Goal: Information Seeking & Learning: Learn about a topic

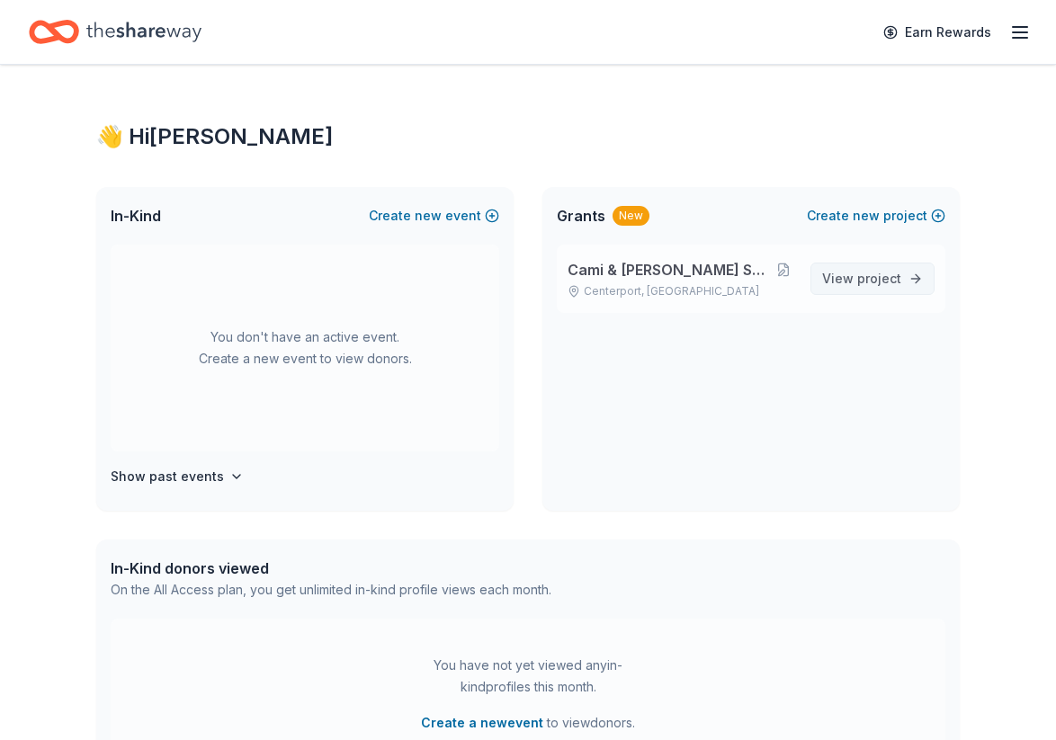
click at [906, 281] on link "View project" at bounding box center [872, 279] width 124 height 32
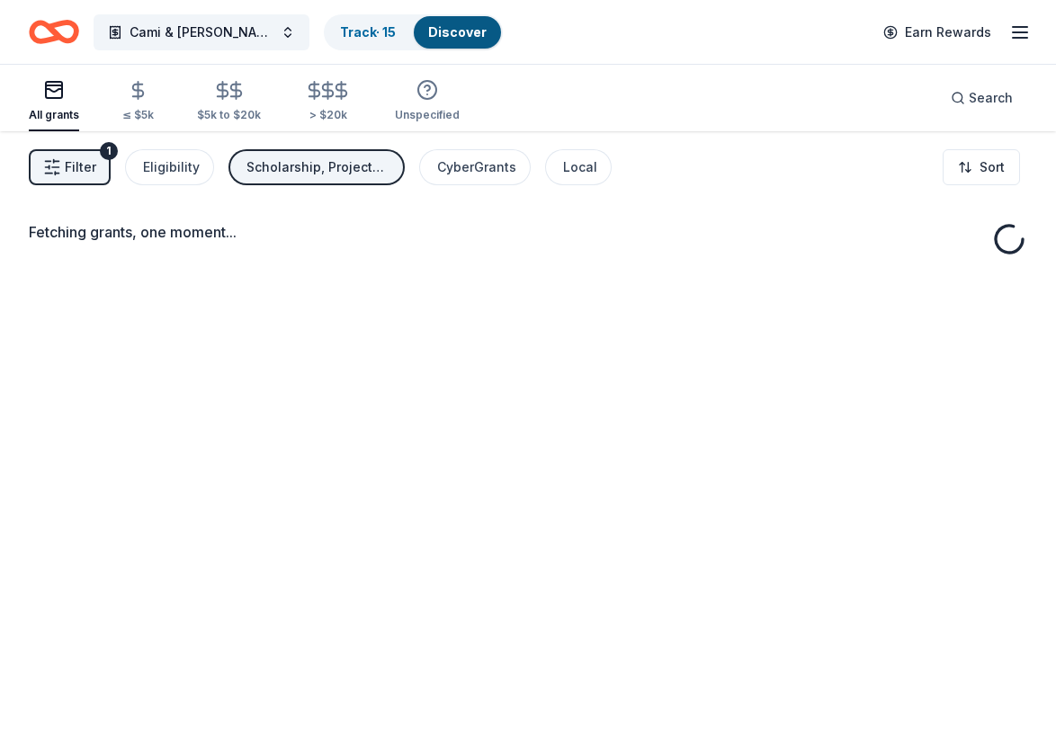
scroll to position [9, 0]
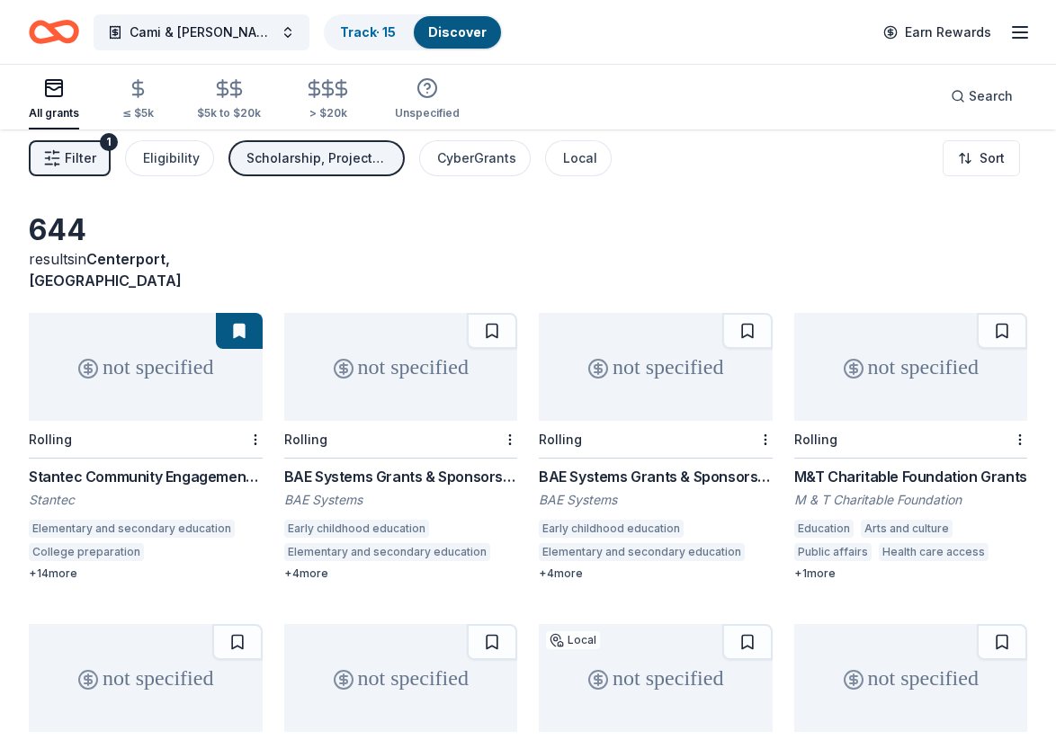
click at [58, 103] on div "All grants" at bounding box center [54, 98] width 50 height 43
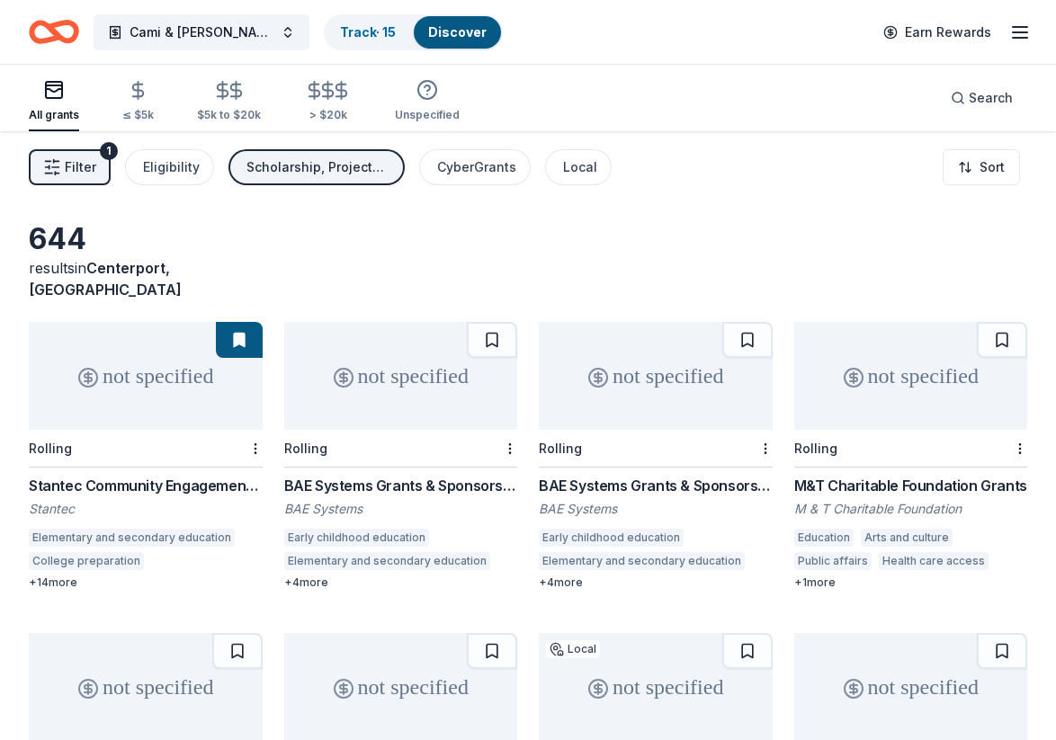
click at [72, 165] on span "Filter" at bounding box center [80, 167] width 31 height 22
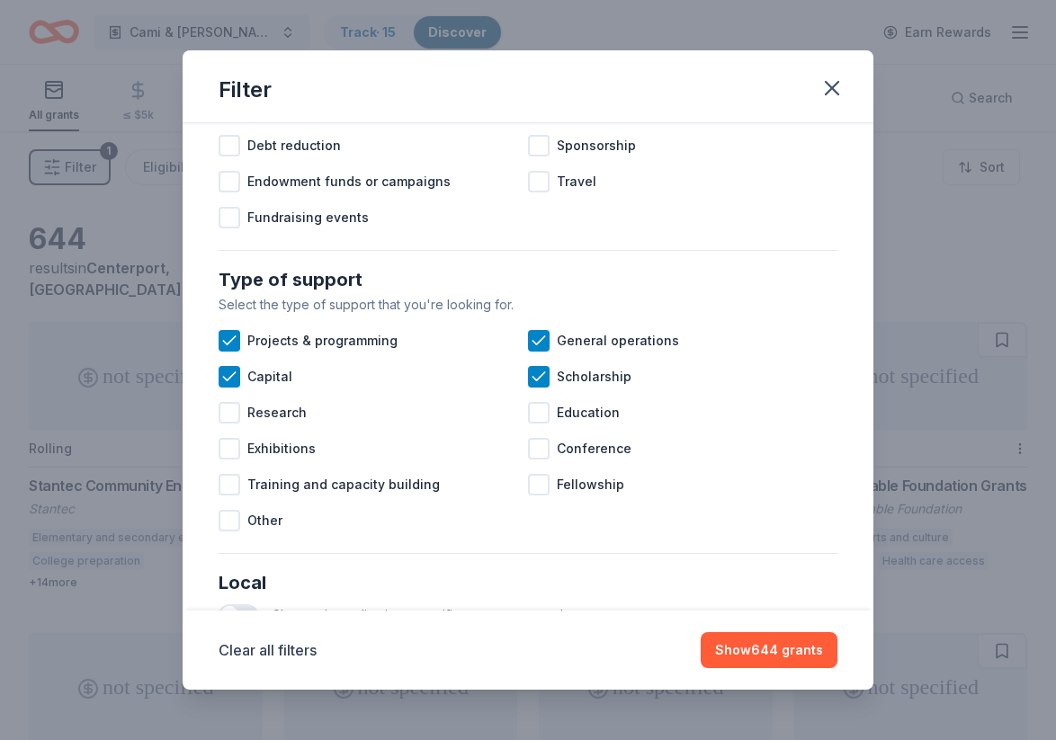
scroll to position [593, 0]
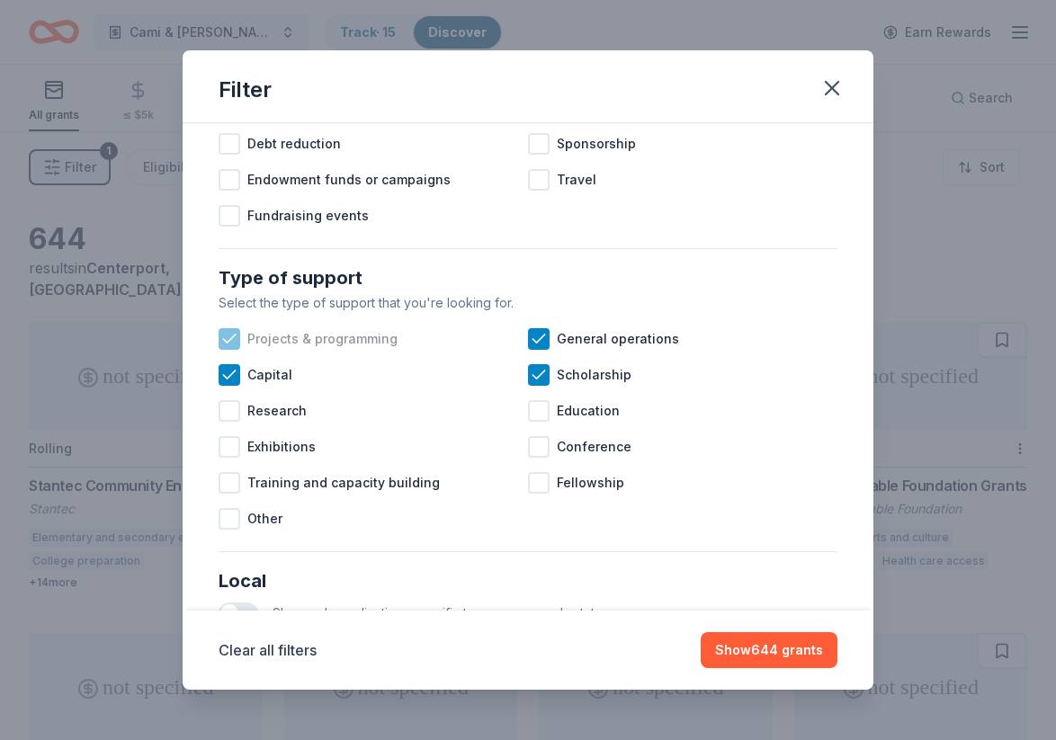
click at [239, 343] on div at bounding box center [230, 339] width 22 height 22
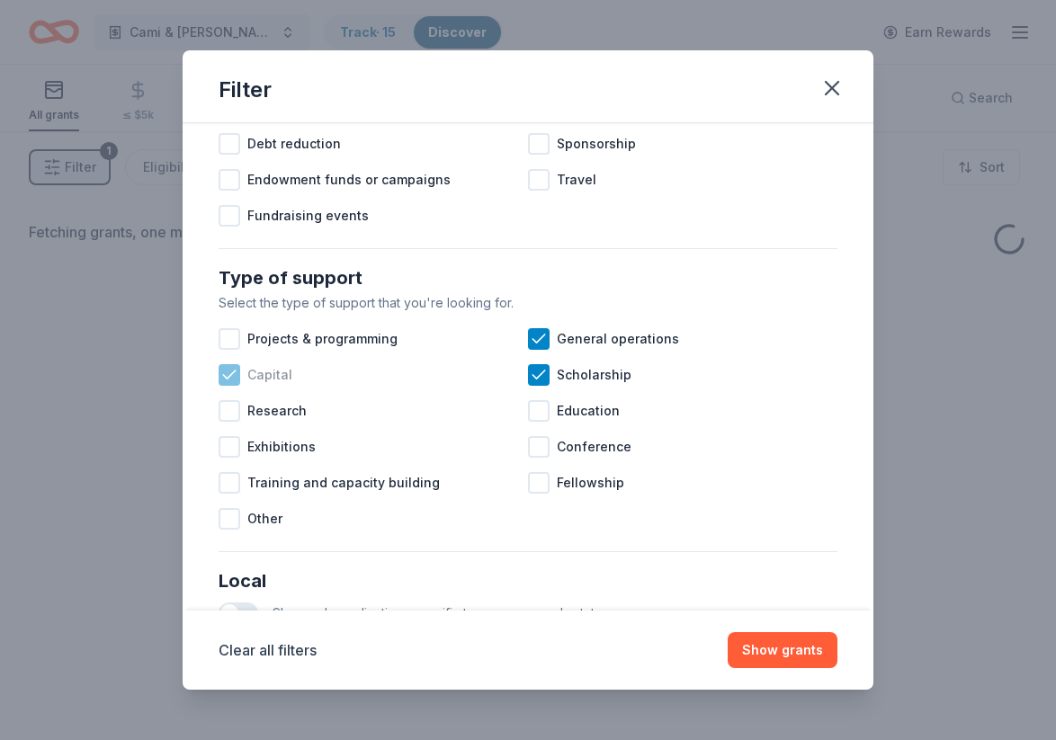
click at [235, 383] on div at bounding box center [230, 375] width 22 height 22
click at [542, 333] on icon at bounding box center [539, 339] width 18 height 18
click at [540, 368] on icon at bounding box center [539, 375] width 18 height 18
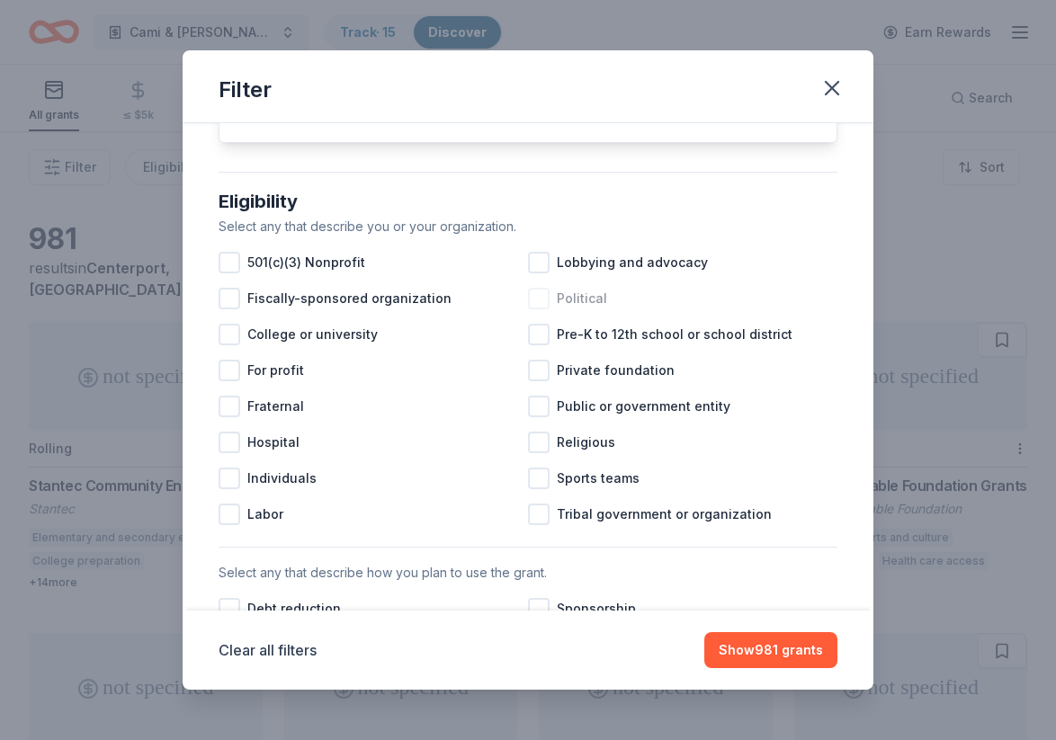
scroll to position [127, 0]
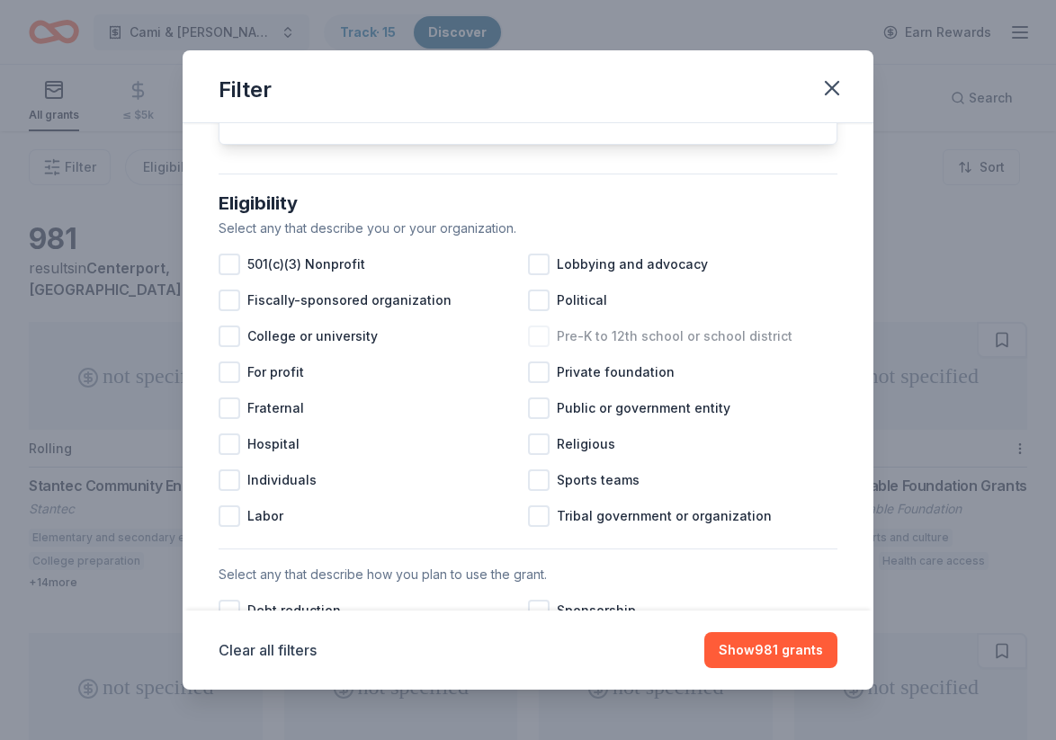
click at [551, 326] on div "Pre-K to 12th school or school district" at bounding box center [682, 336] width 309 height 36
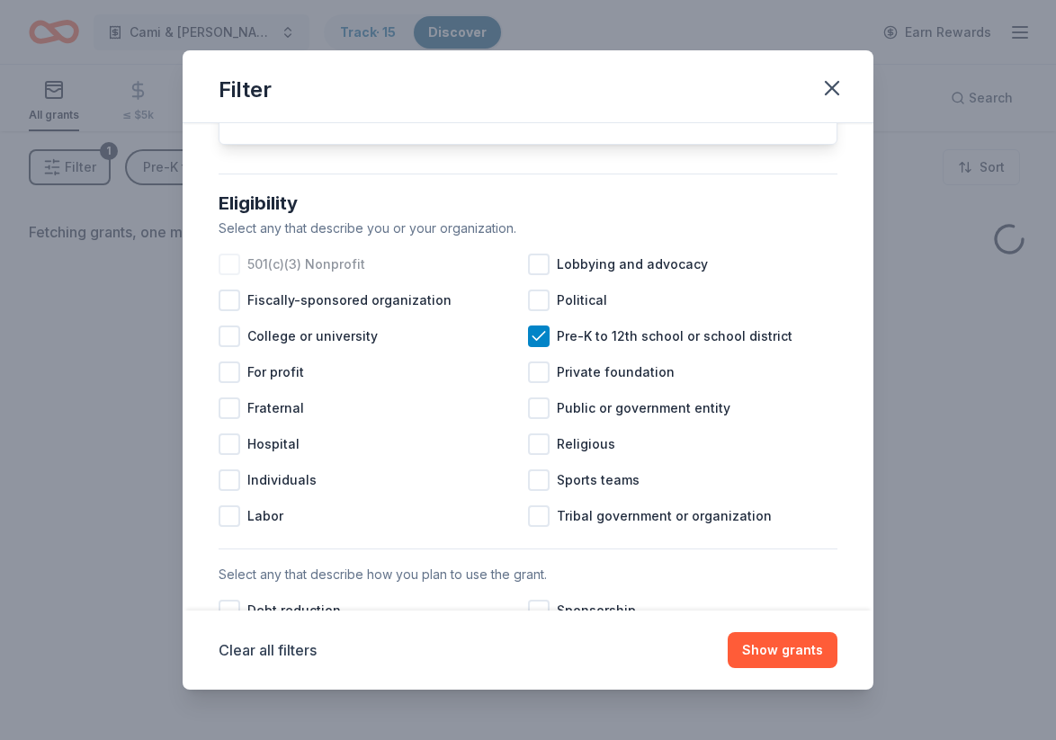
click at [231, 266] on div at bounding box center [230, 265] width 22 height 22
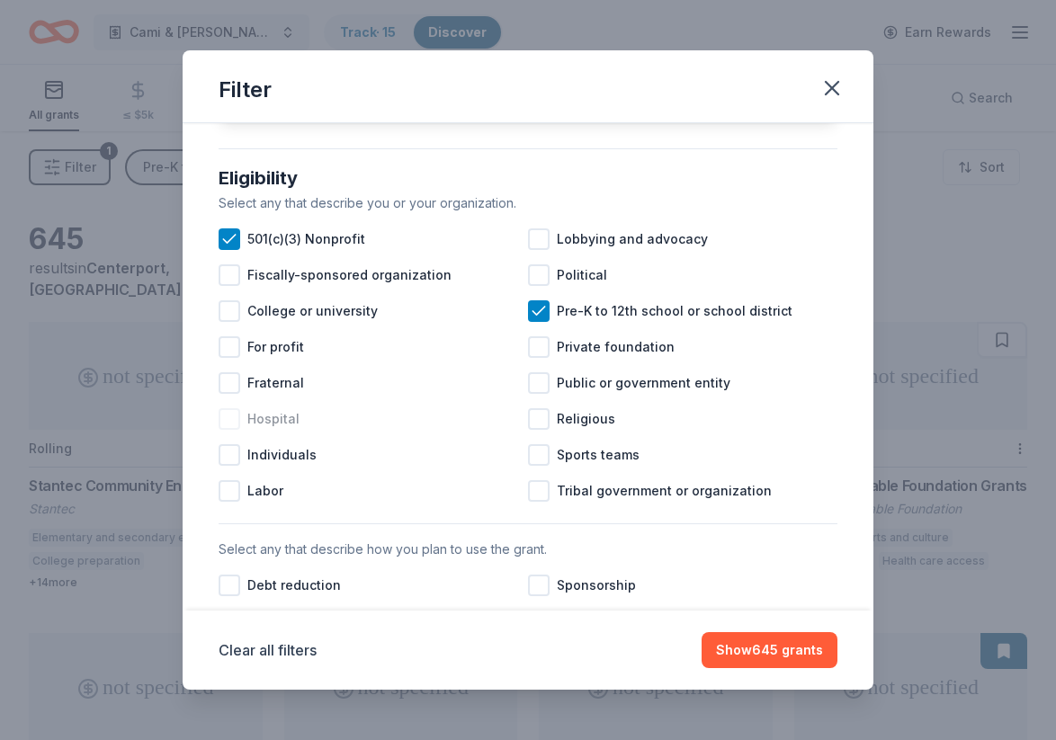
scroll to position [168, 0]
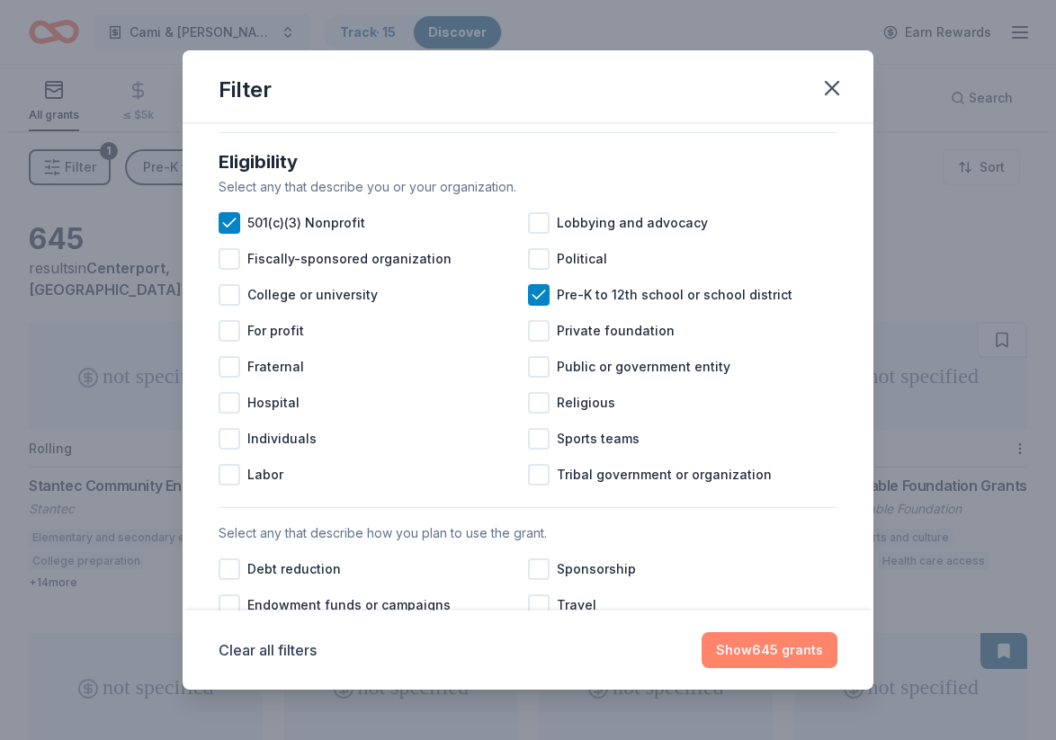
click at [758, 633] on button "Show 645 grants" at bounding box center [769, 650] width 136 height 36
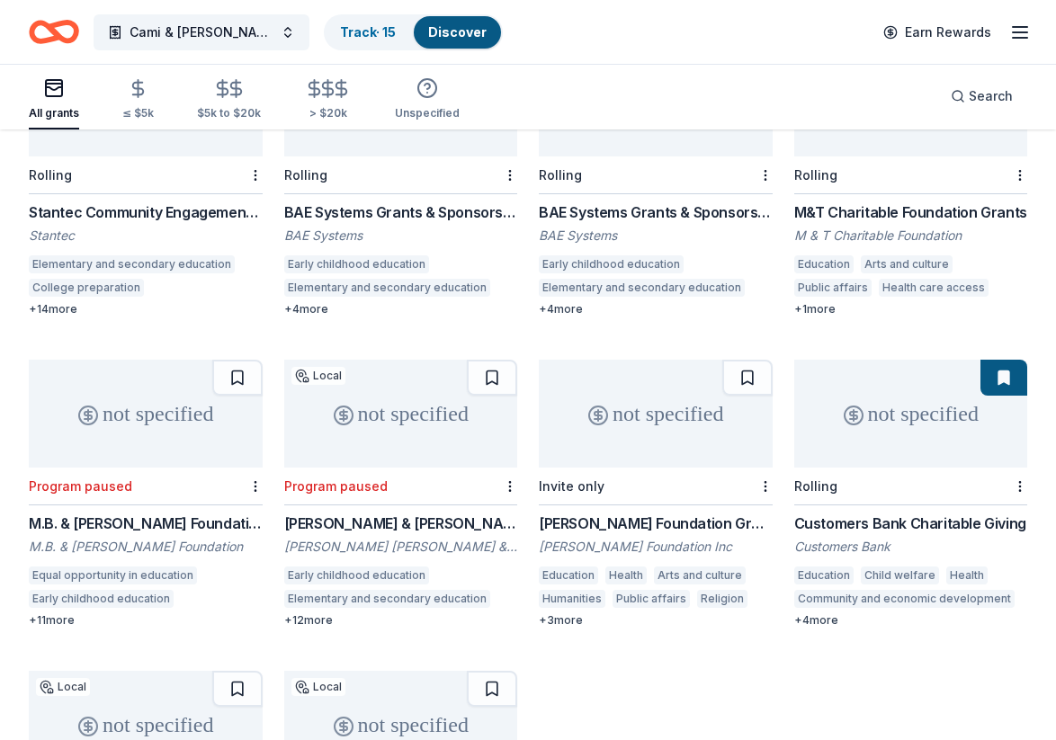
scroll to position [595, 0]
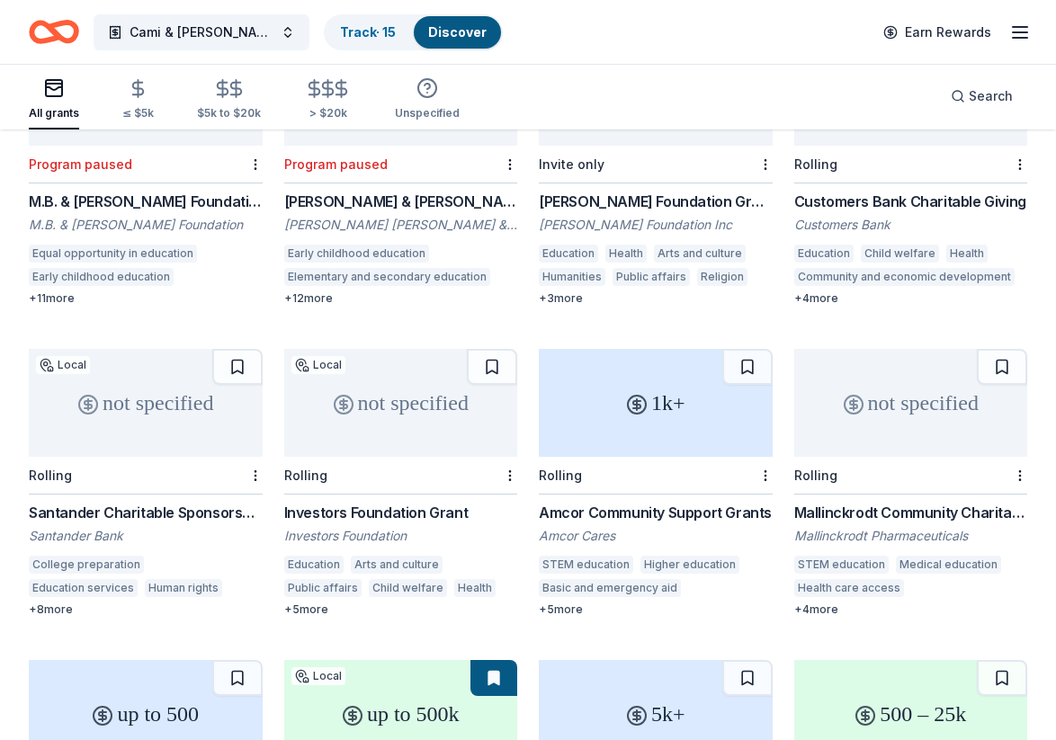
click at [433, 502] on div "Investors Foundation Grant" at bounding box center [401, 513] width 234 height 22
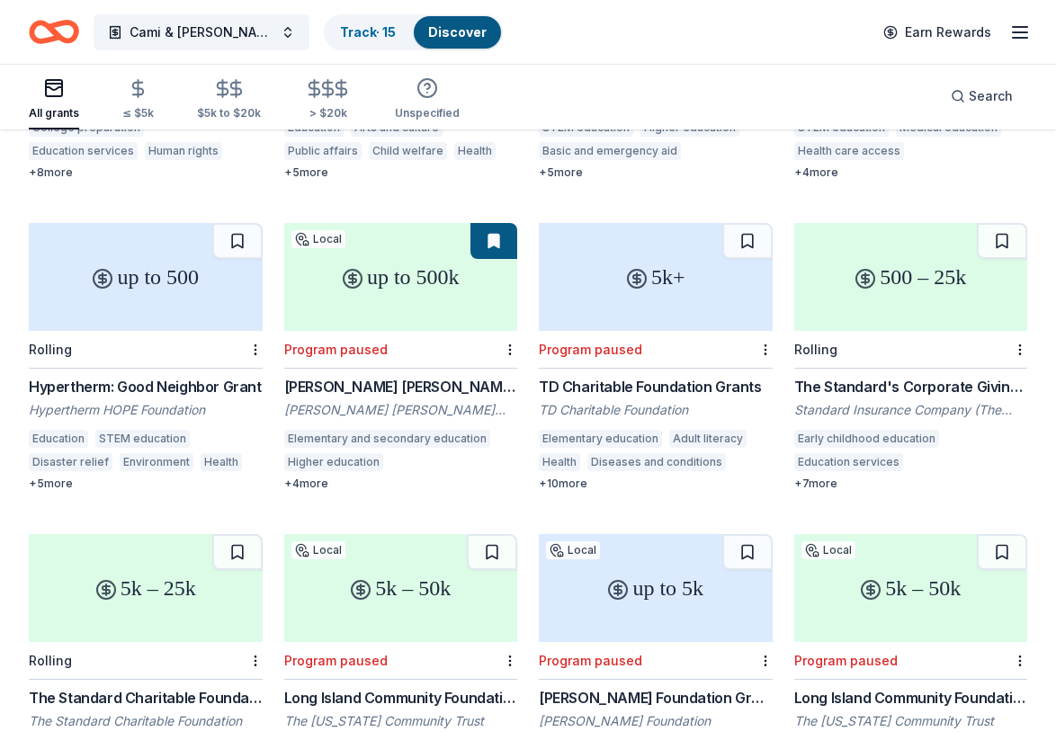
scroll to position [1040, 0]
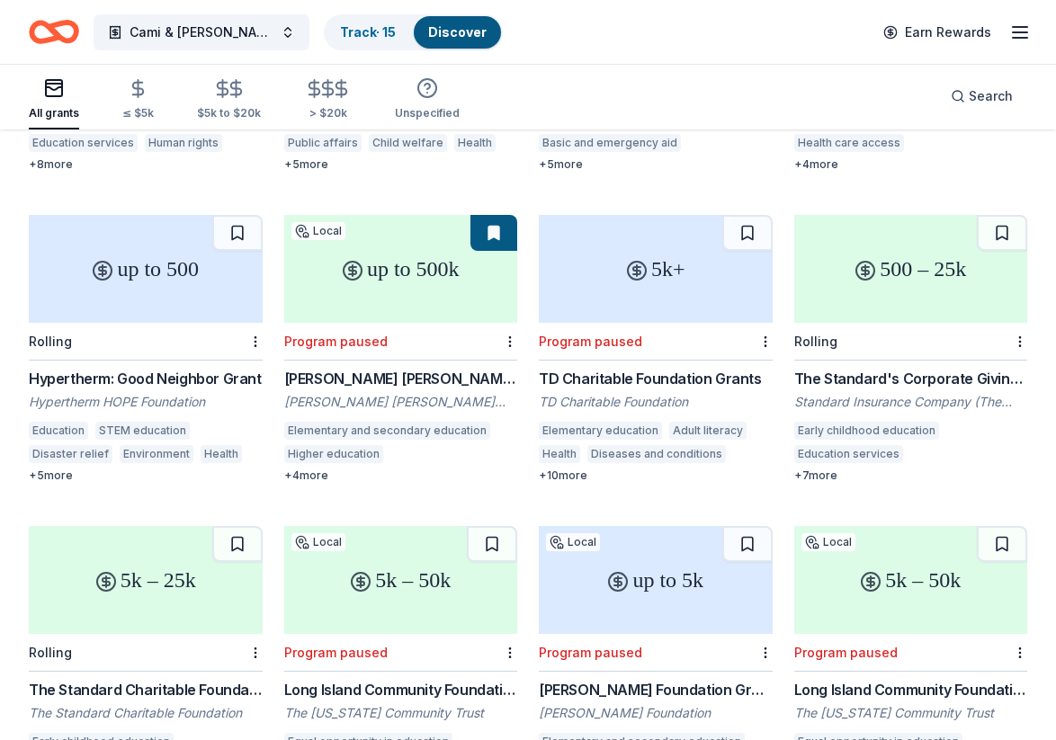
click at [912, 368] on div "The Standard's Corporate Giving Program" at bounding box center [911, 379] width 234 height 22
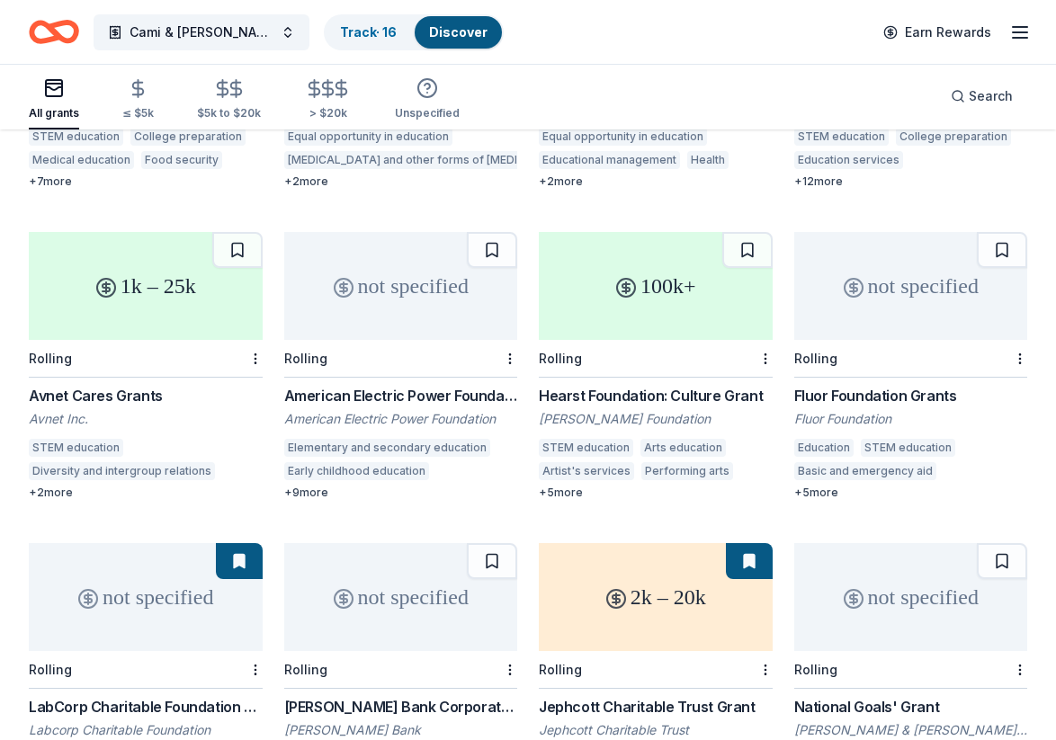
scroll to position [2272, 0]
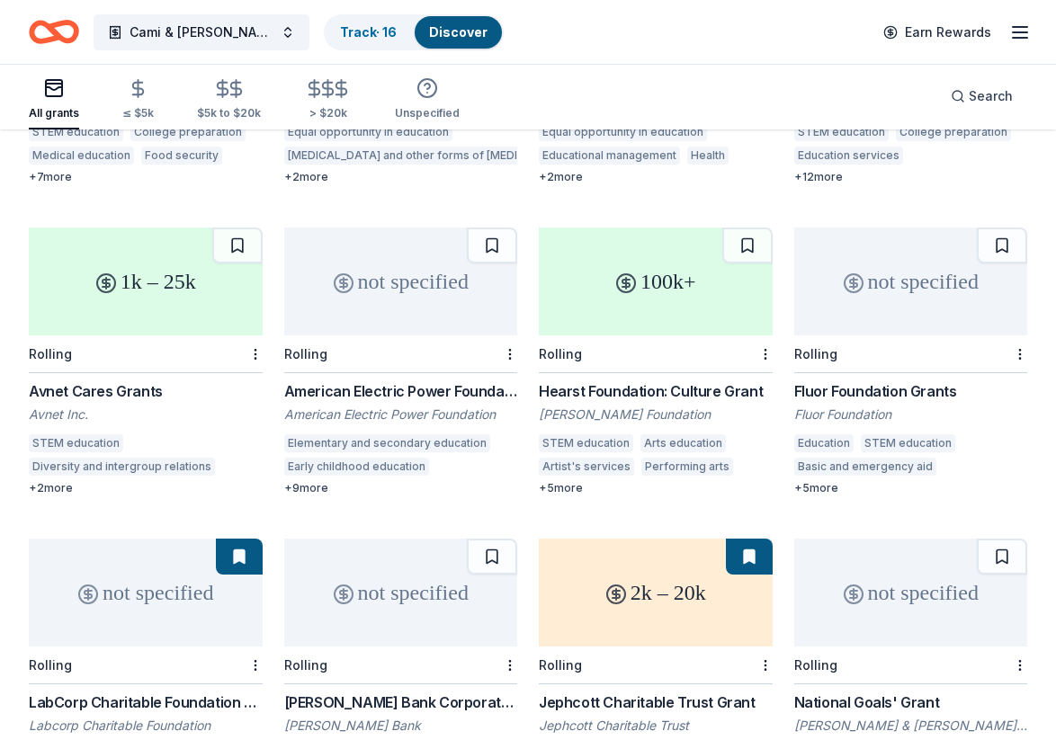
click at [586, 380] on div "Hearst Foundation: Culture Grant" at bounding box center [656, 391] width 234 height 22
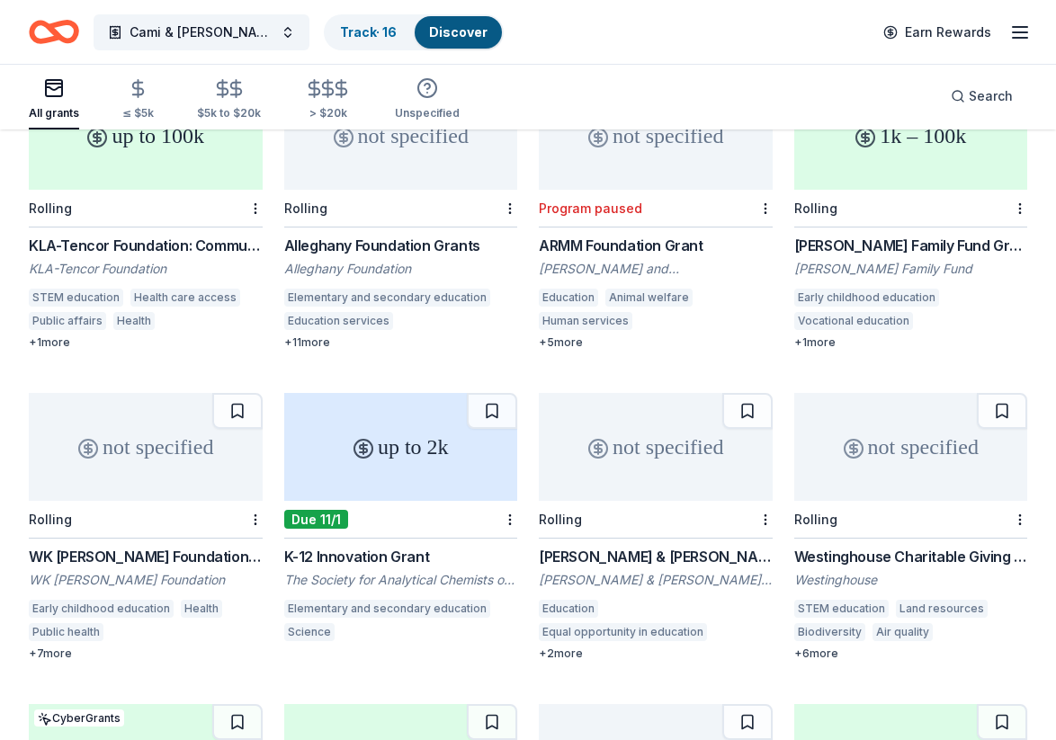
scroll to position [3045, 0]
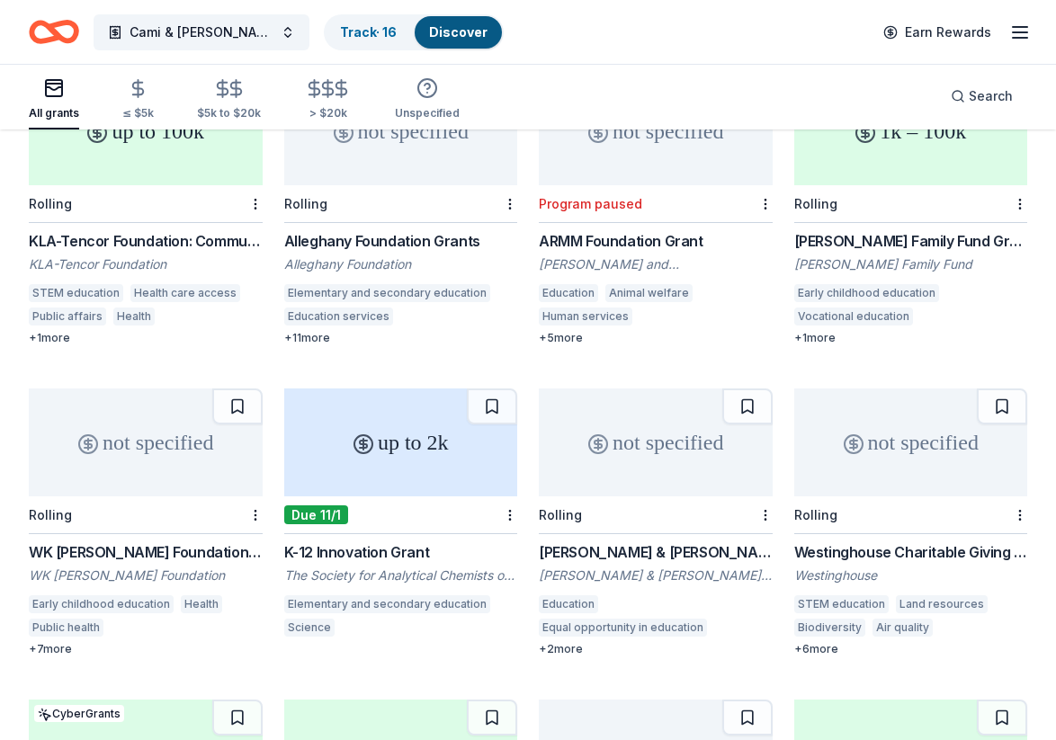
click at [376, 541] on div "K-12 Innovation Grant" at bounding box center [401, 552] width 234 height 22
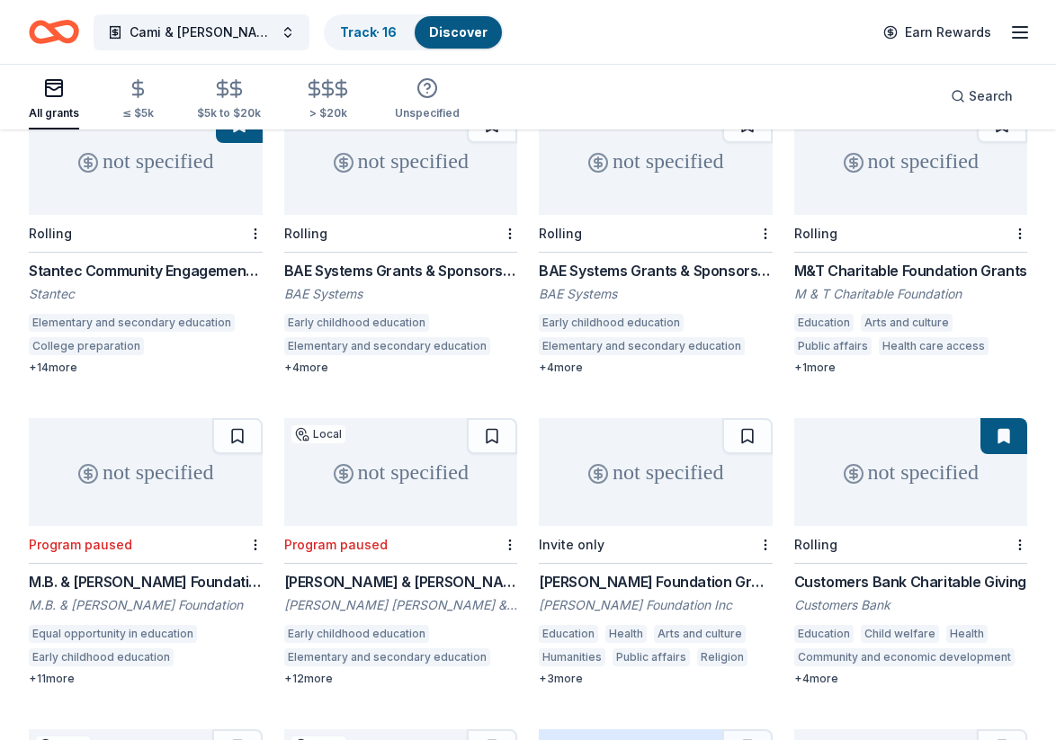
scroll to position [0, 0]
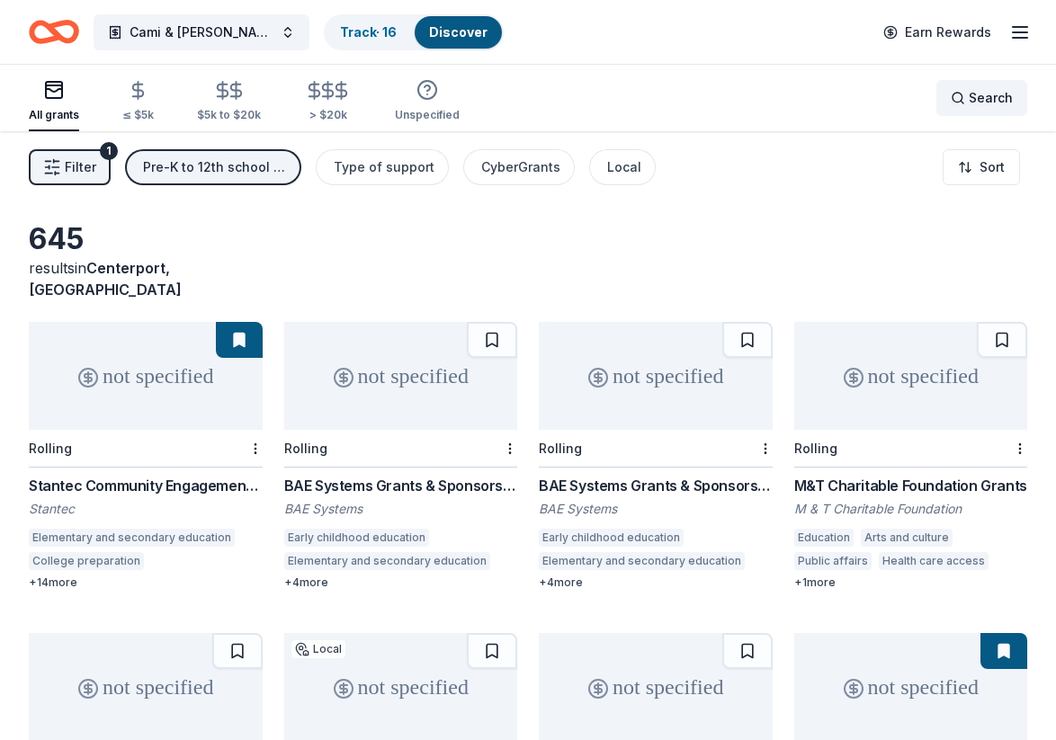
click at [979, 94] on span "Search" at bounding box center [990, 98] width 44 height 22
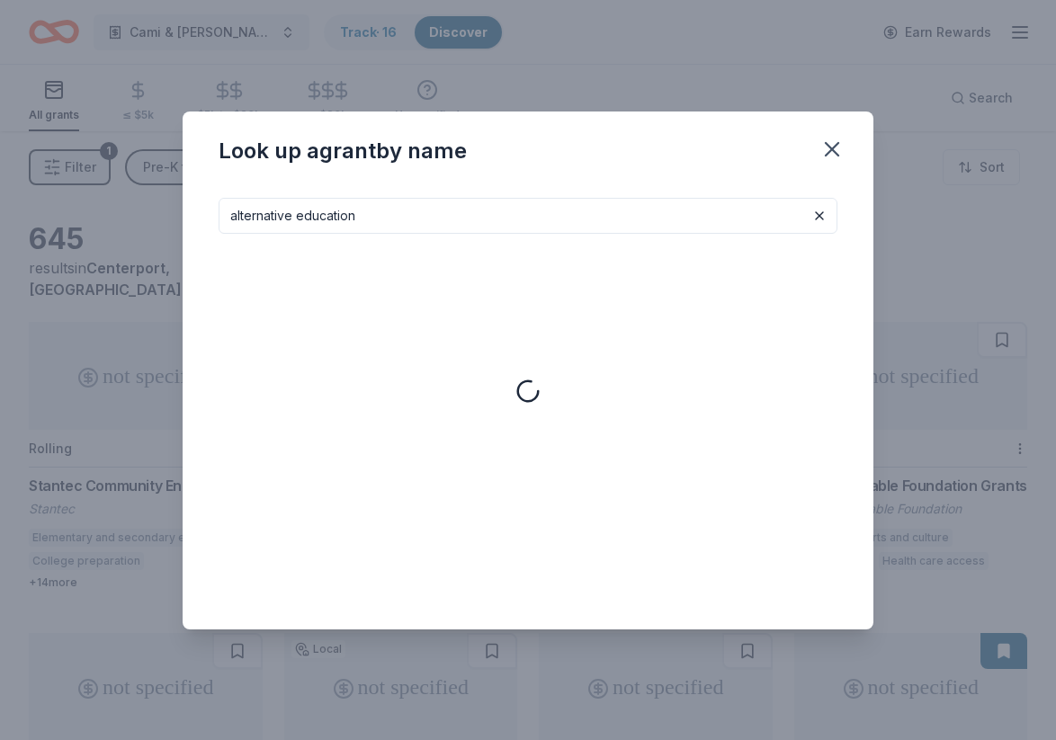
type input "alternative education"
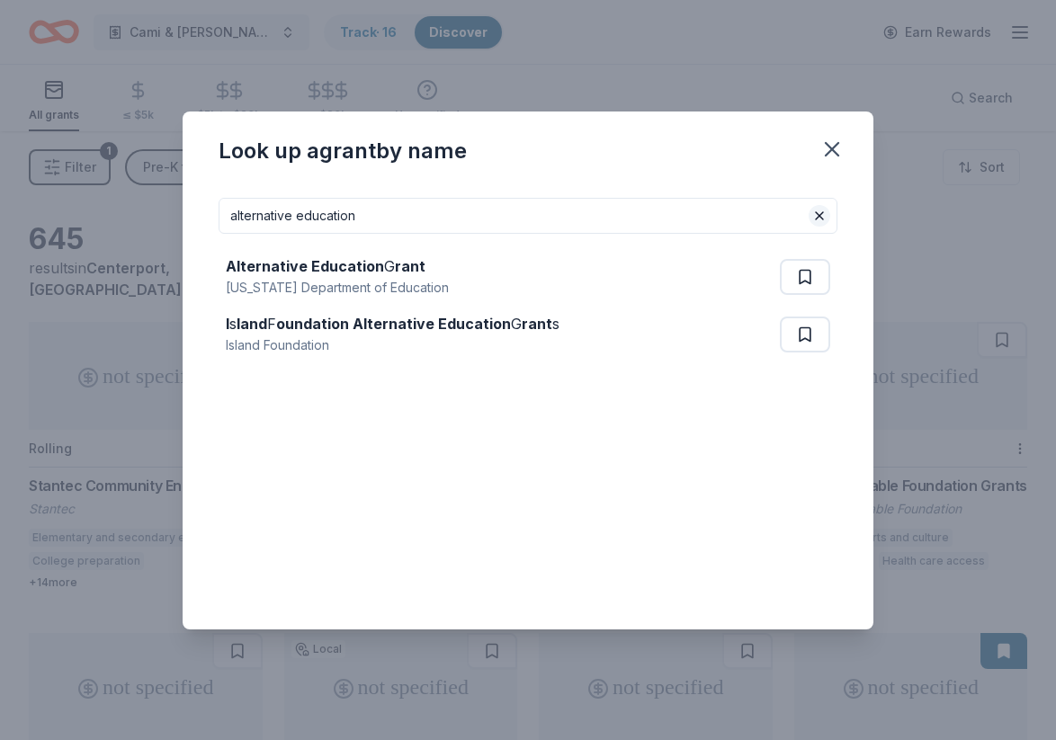
click at [820, 214] on button at bounding box center [819, 216] width 22 height 22
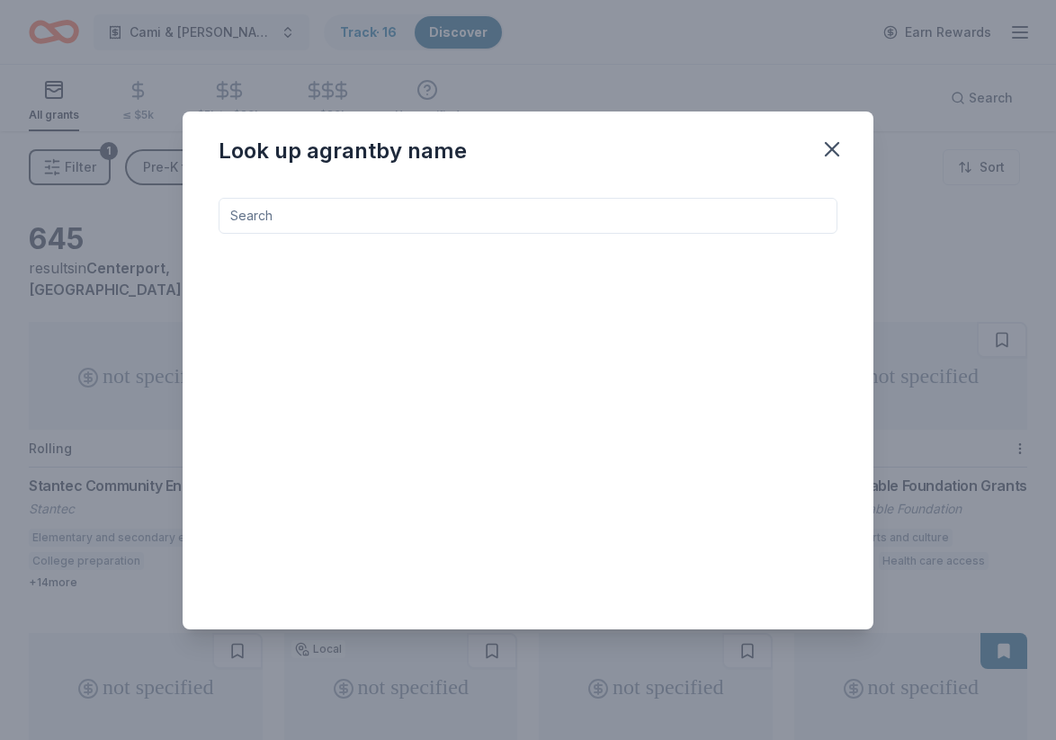
click at [704, 227] on input at bounding box center [528, 216] width 619 height 36
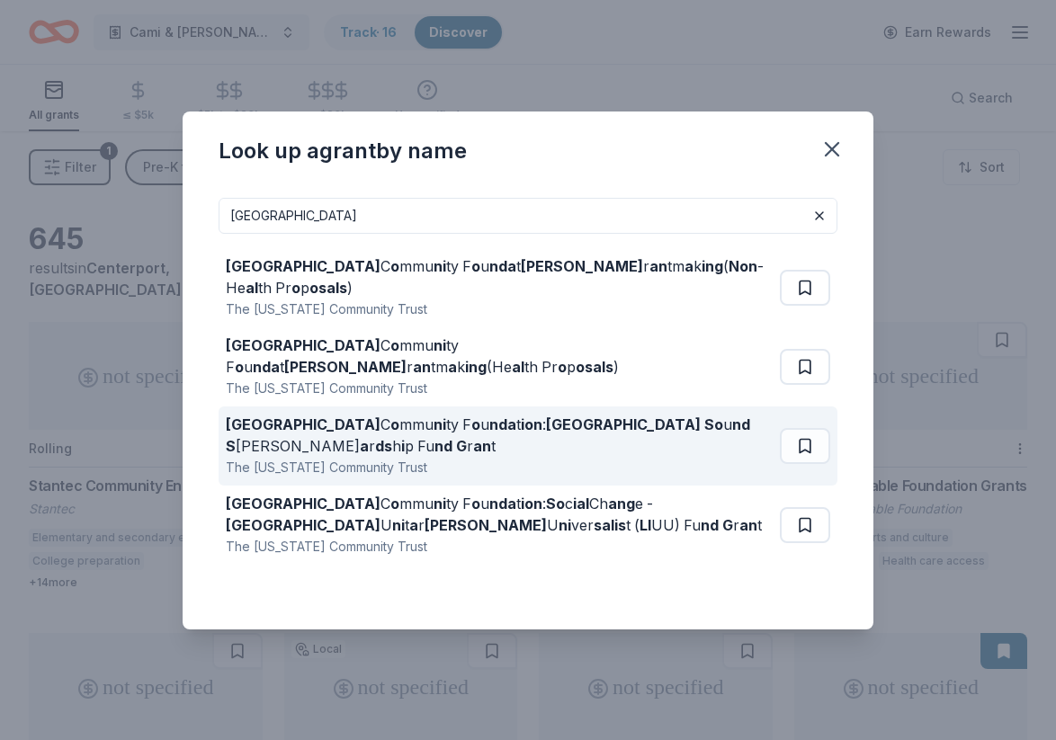
type input "long island"
click at [656, 414] on div "Long Island C o mmu ni ty F o u nda t ion : Long Island So u nd S tew a r ds h …" at bounding box center [499, 435] width 547 height 43
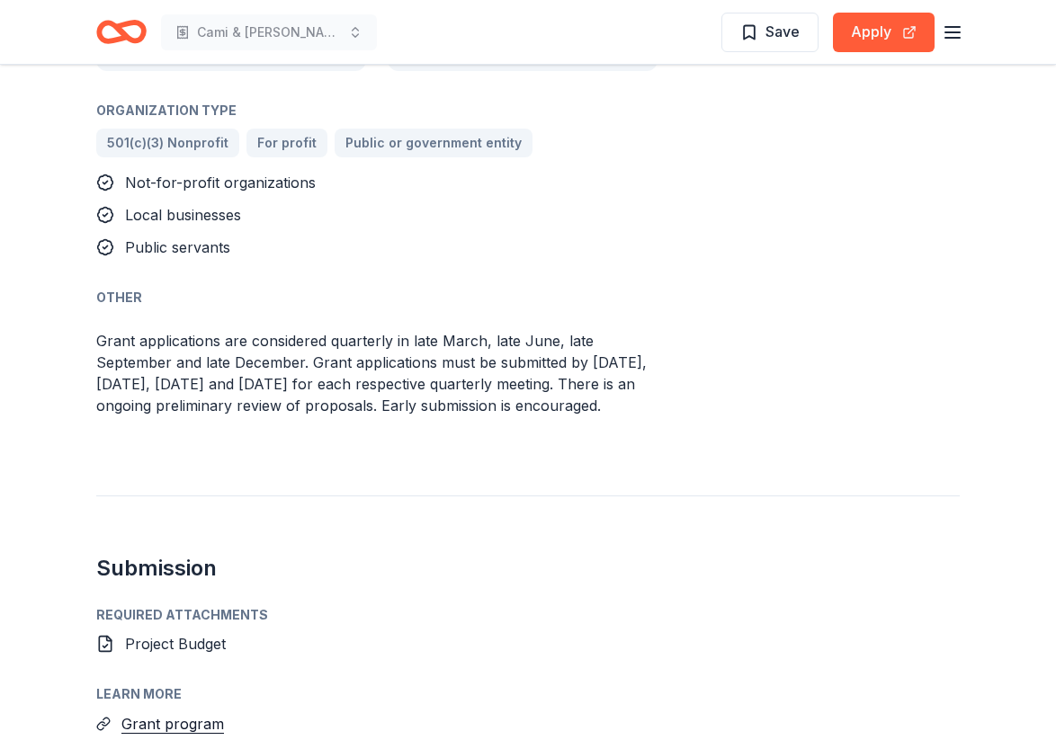
scroll to position [1285, 0]
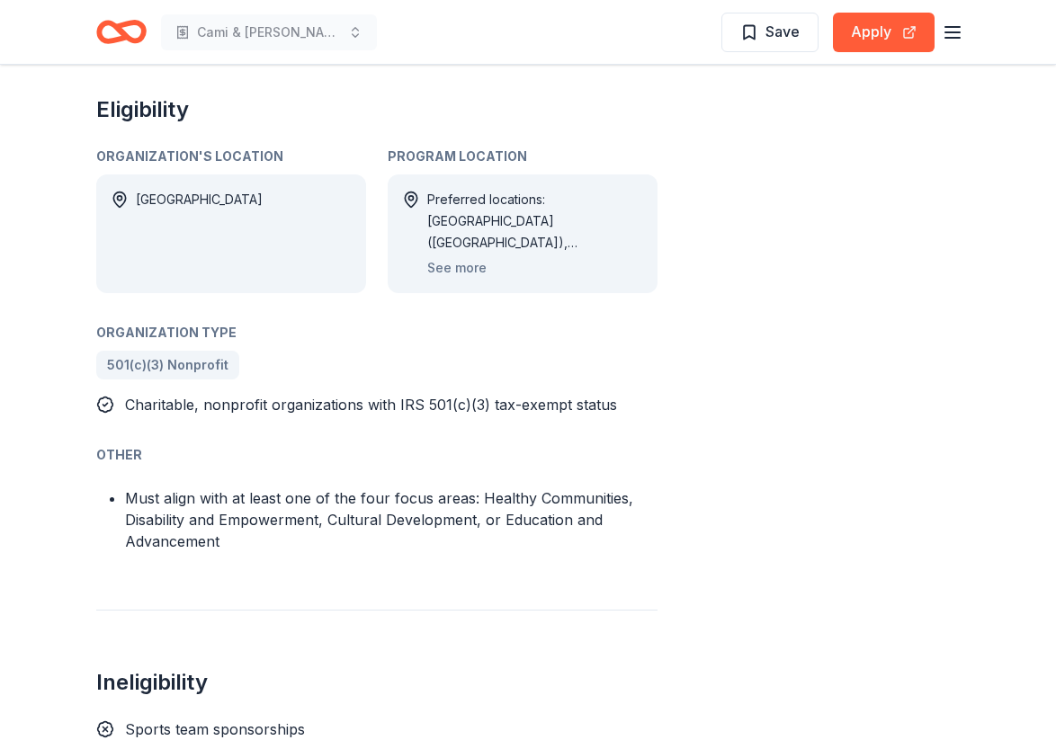
scroll to position [1193, 0]
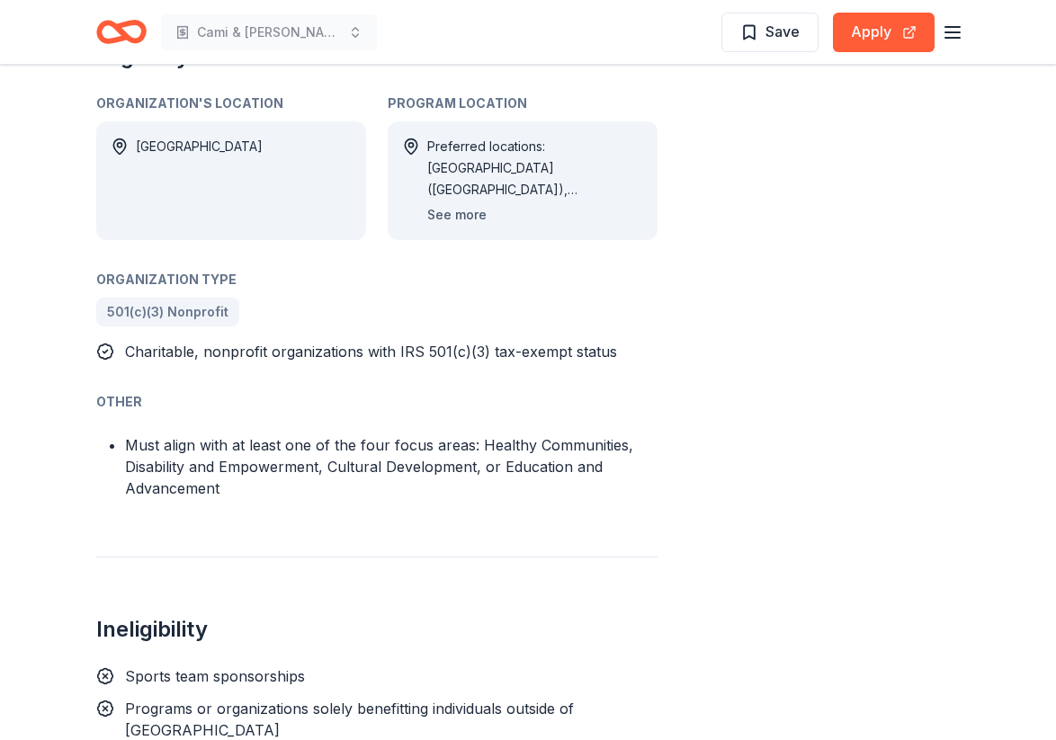
click at [434, 211] on button "See more" at bounding box center [456, 215] width 59 height 22
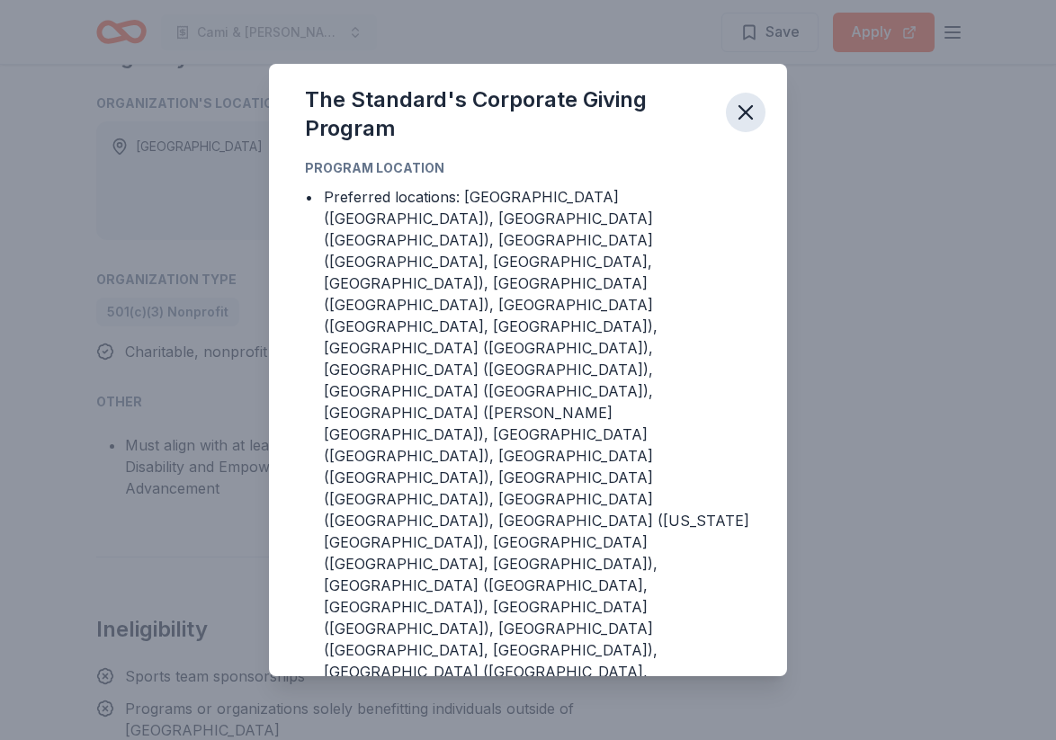
click at [753, 125] on icon "button" at bounding box center [745, 112] width 25 height 25
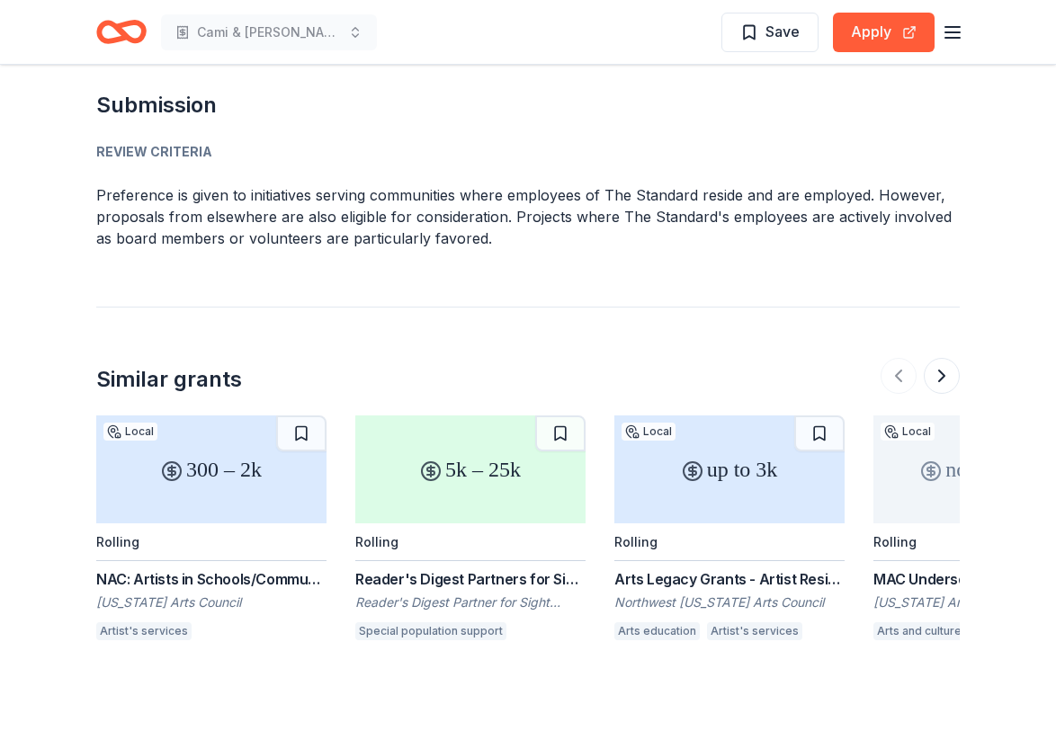
scroll to position [2601, 0]
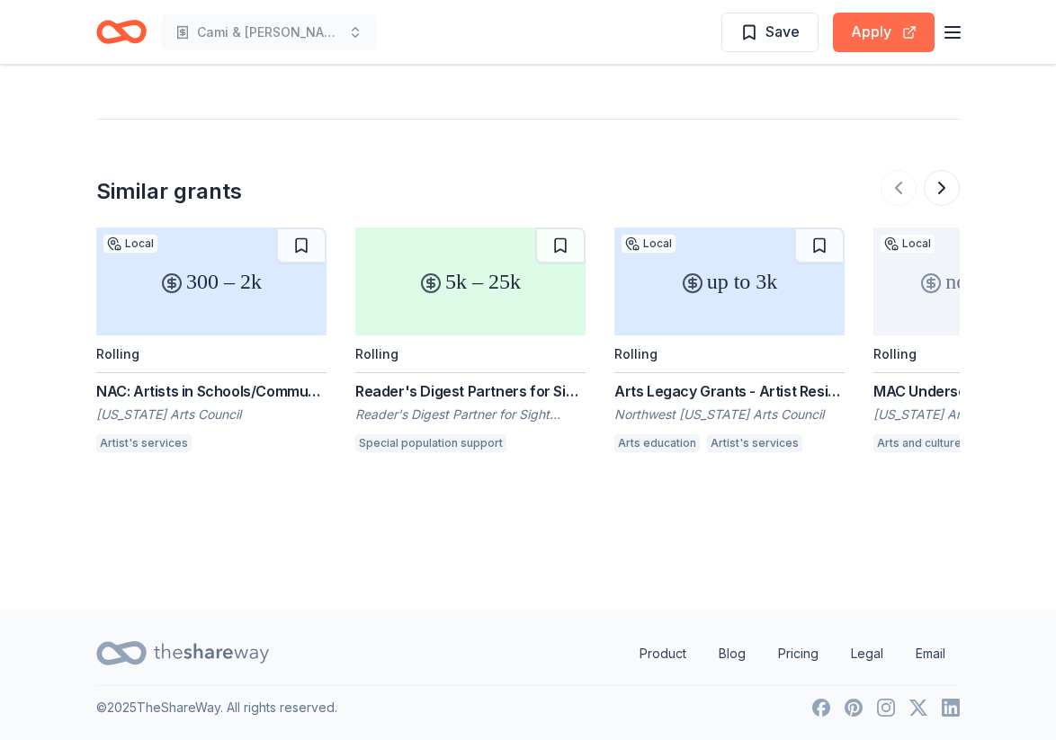
click at [879, 40] on button "Apply" at bounding box center [884, 33] width 102 height 40
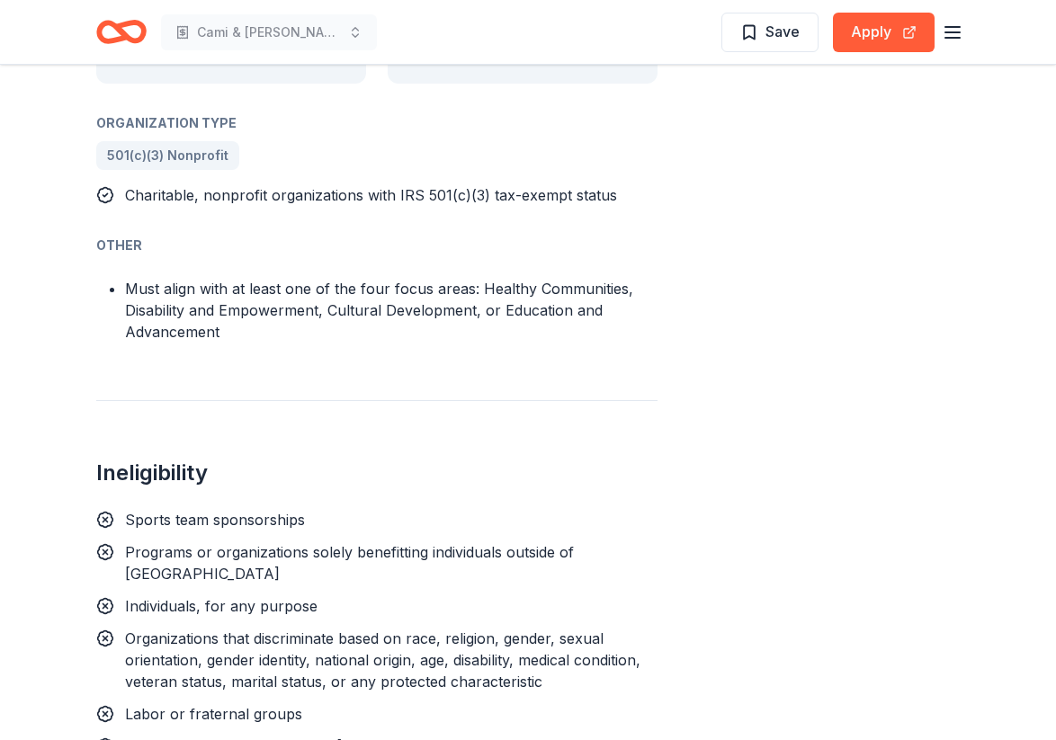
scroll to position [277, 0]
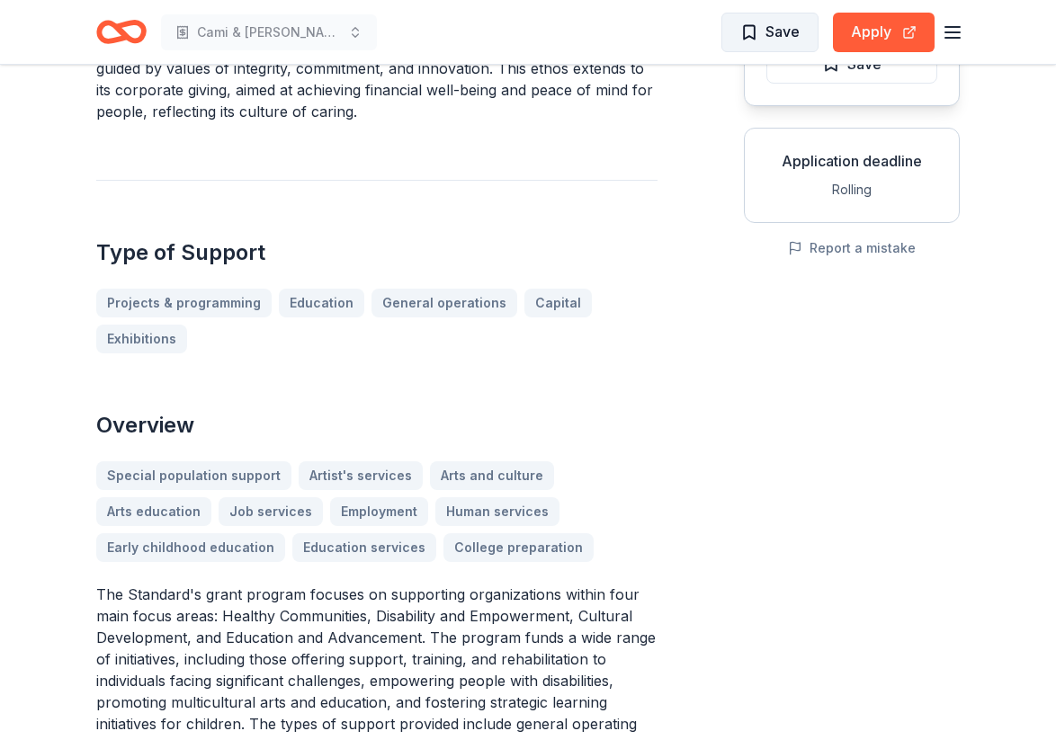
click at [802, 22] on button "Save" at bounding box center [769, 33] width 97 height 40
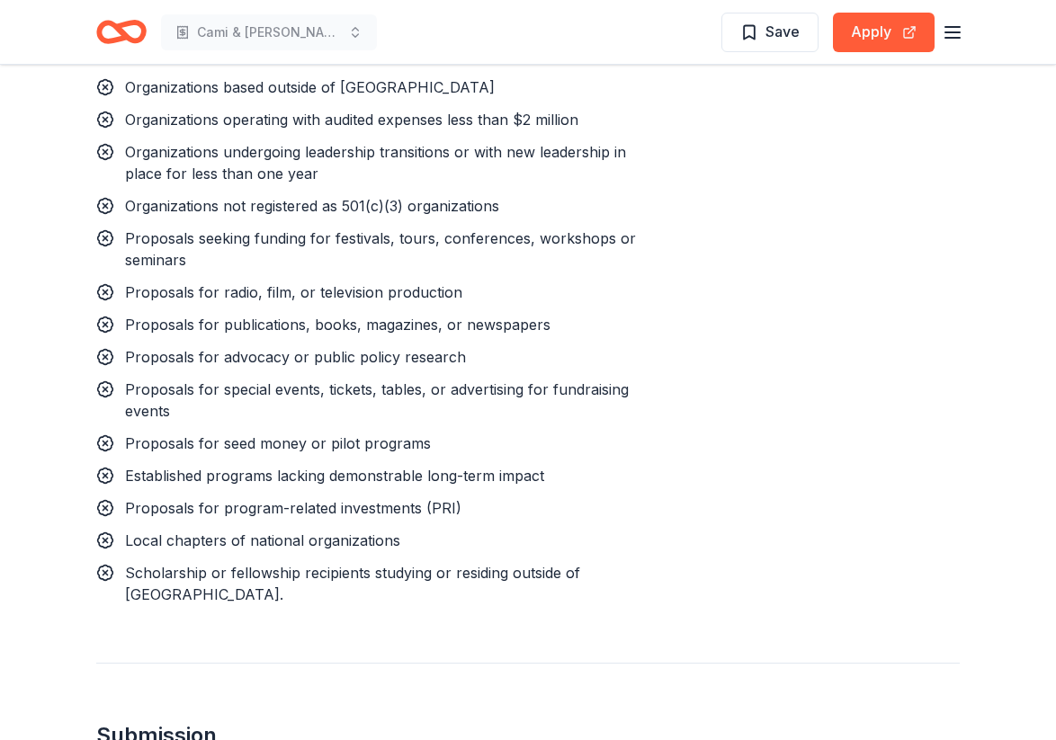
scroll to position [1745, 0]
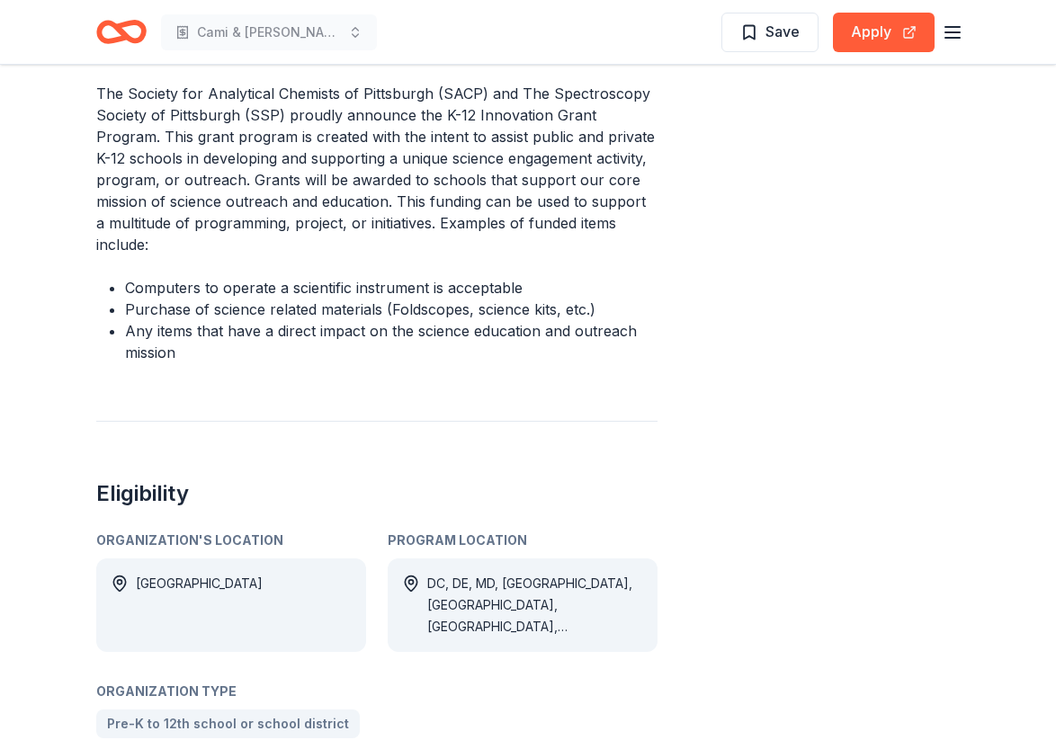
scroll to position [647, 0]
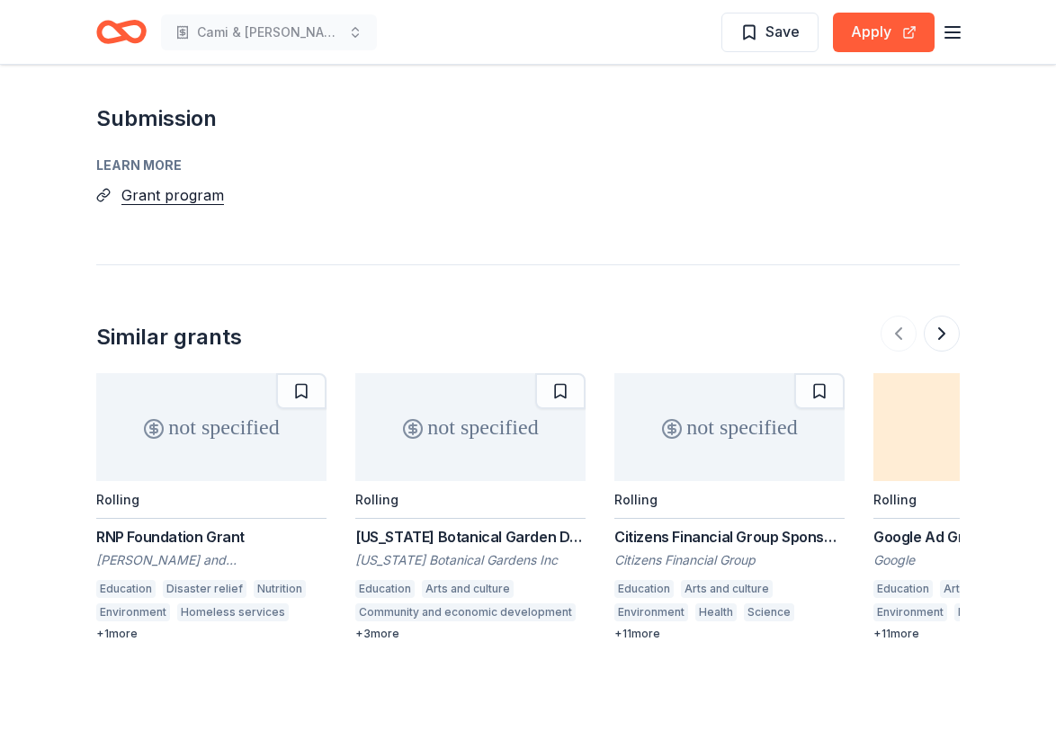
scroll to position [2192, 0]
click at [209, 201] on button "Grant program" at bounding box center [172, 196] width 103 height 23
